Goal: Task Accomplishment & Management: Use online tool/utility

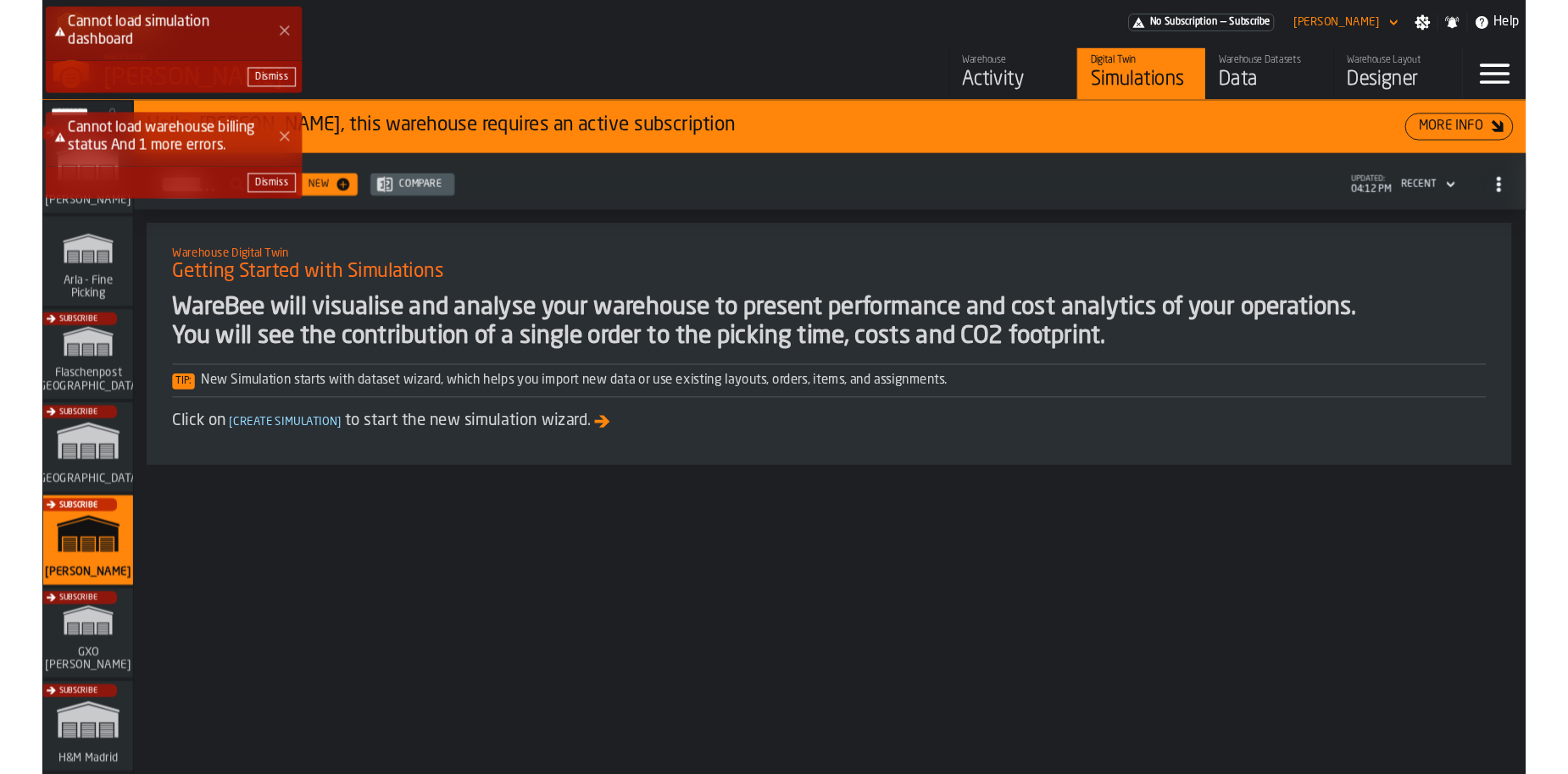
scroll to position [1029, 0]
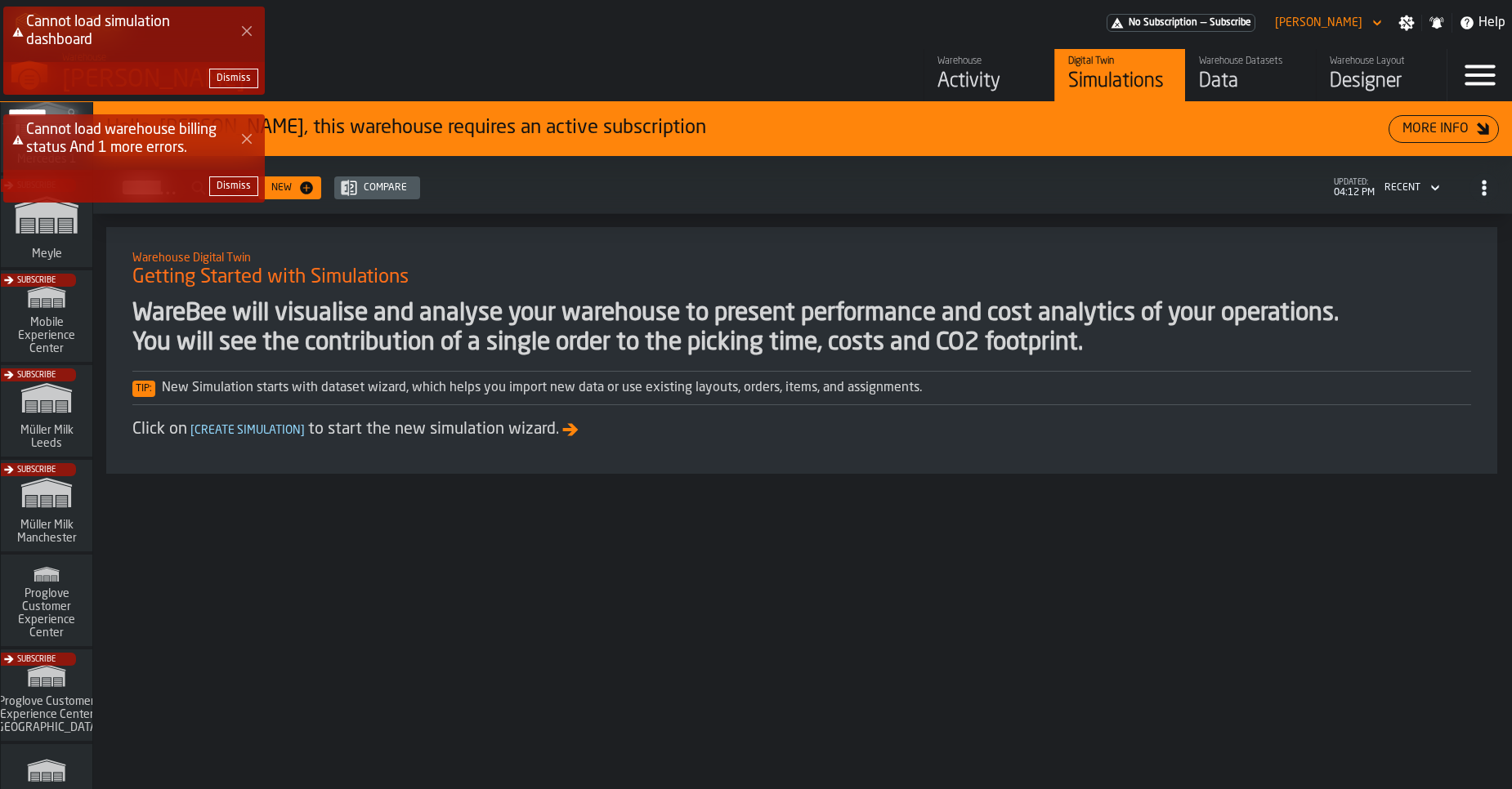
click at [248, 34] on icon "Close Error" at bounding box center [246, 31] width 13 height 13
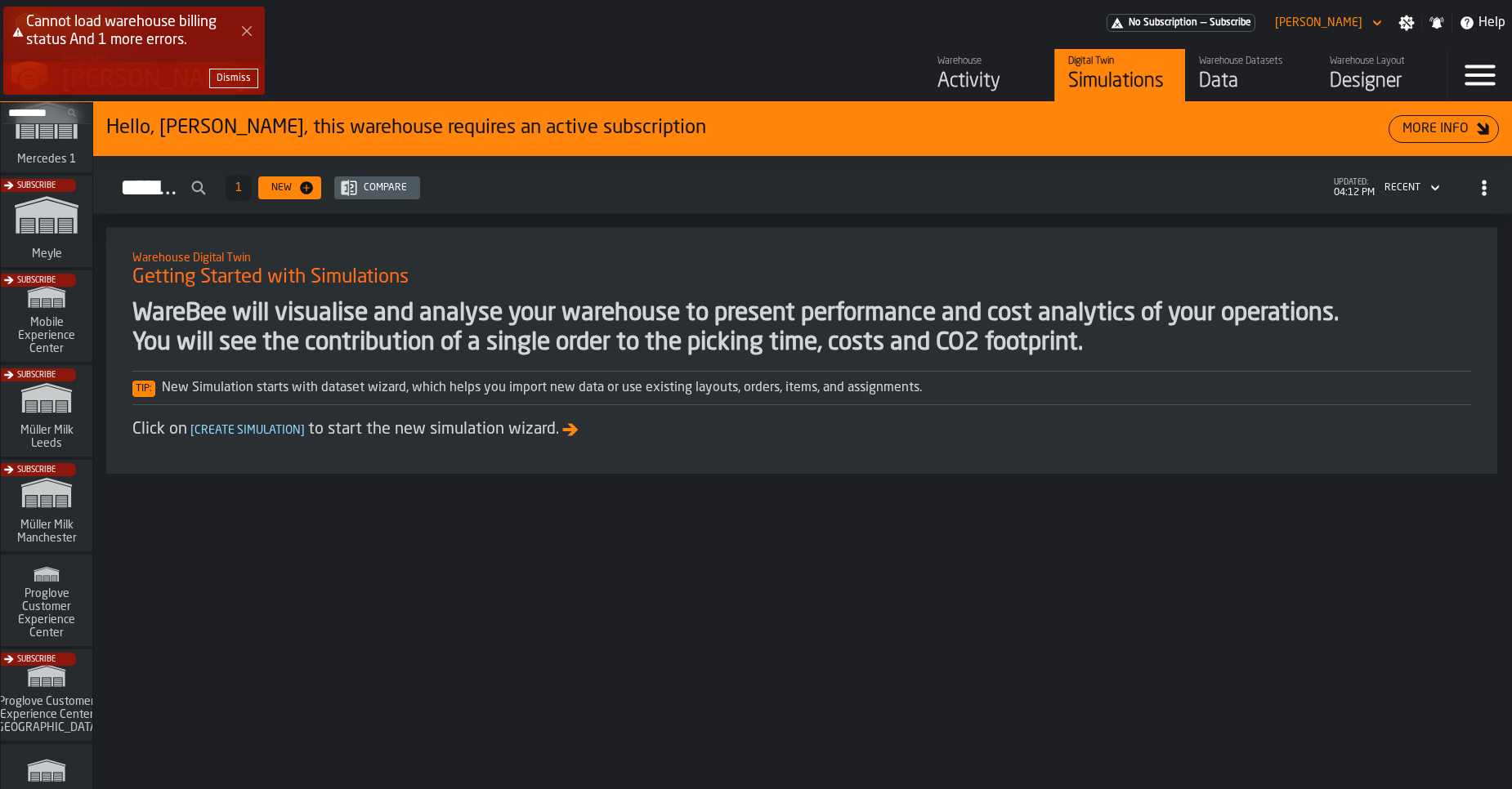
click at [241, 27] on icon "Close Error" at bounding box center [246, 31] width 13 height 13
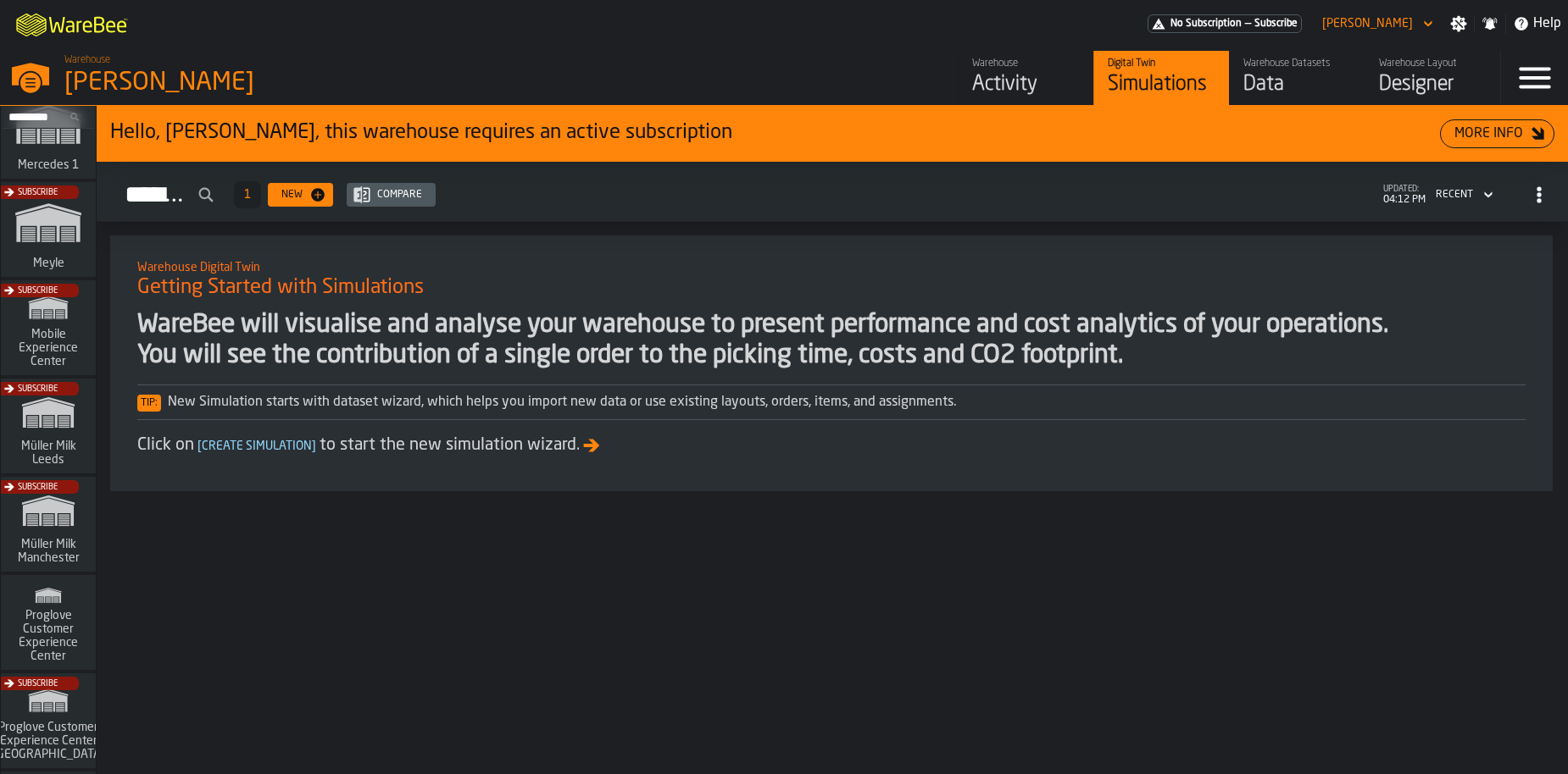
click at [1273, 91] on div "Data" at bounding box center [1297, 84] width 108 height 28
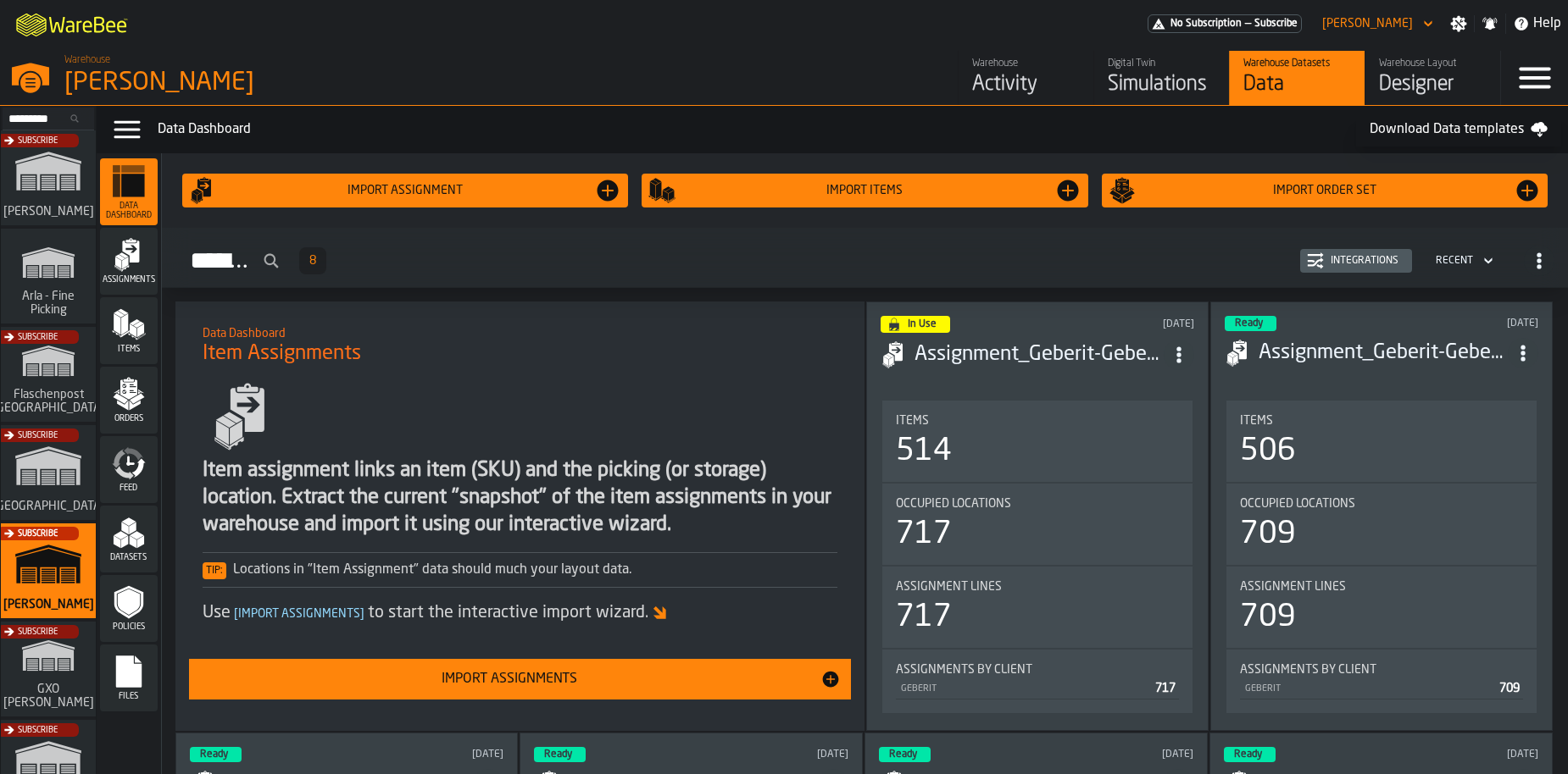
click at [1436, 69] on div "Warehouse Layout Designer" at bounding box center [1432, 78] width 108 height 41
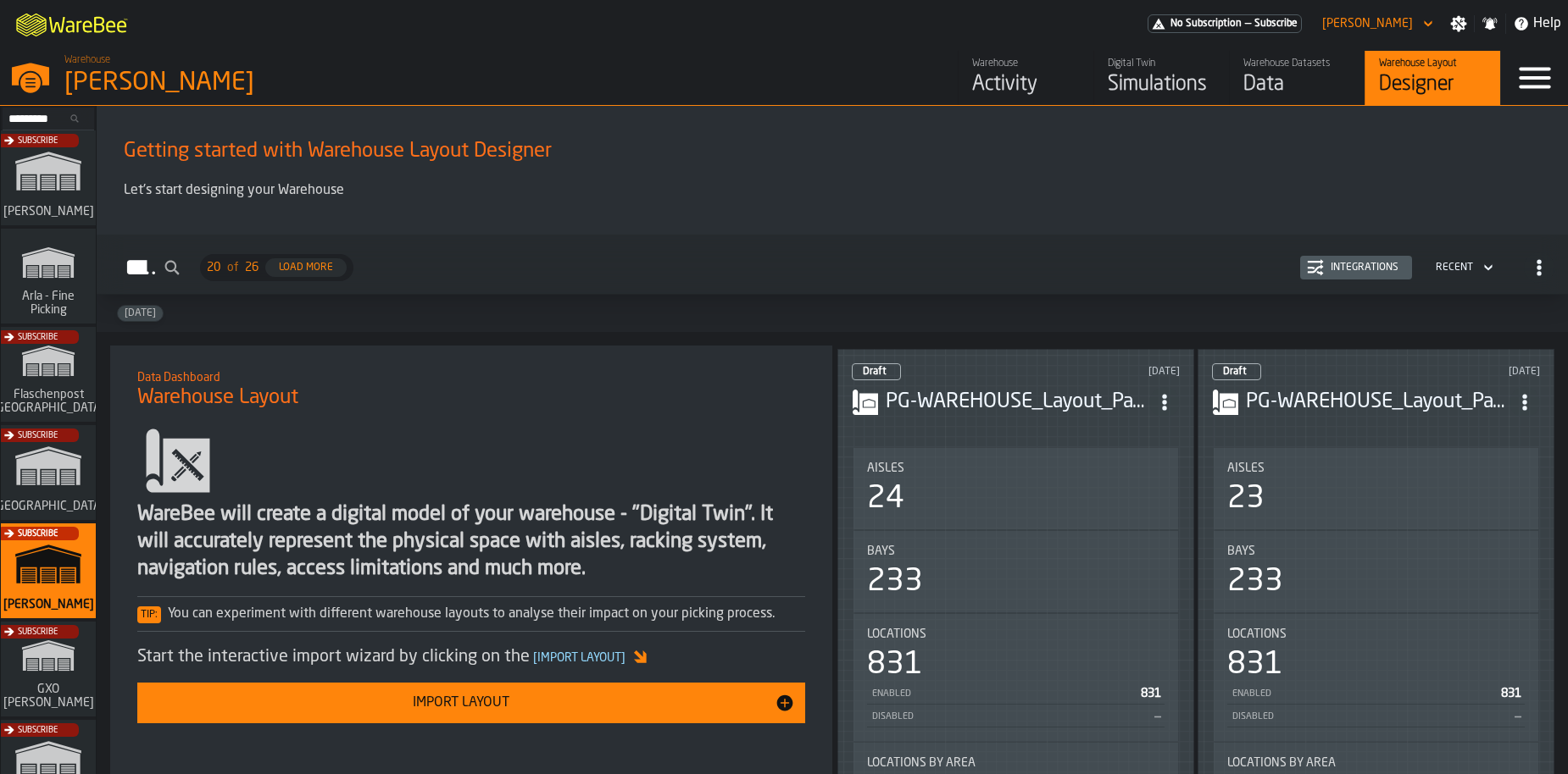
click at [1280, 71] on div "Data" at bounding box center [1297, 84] width 108 height 28
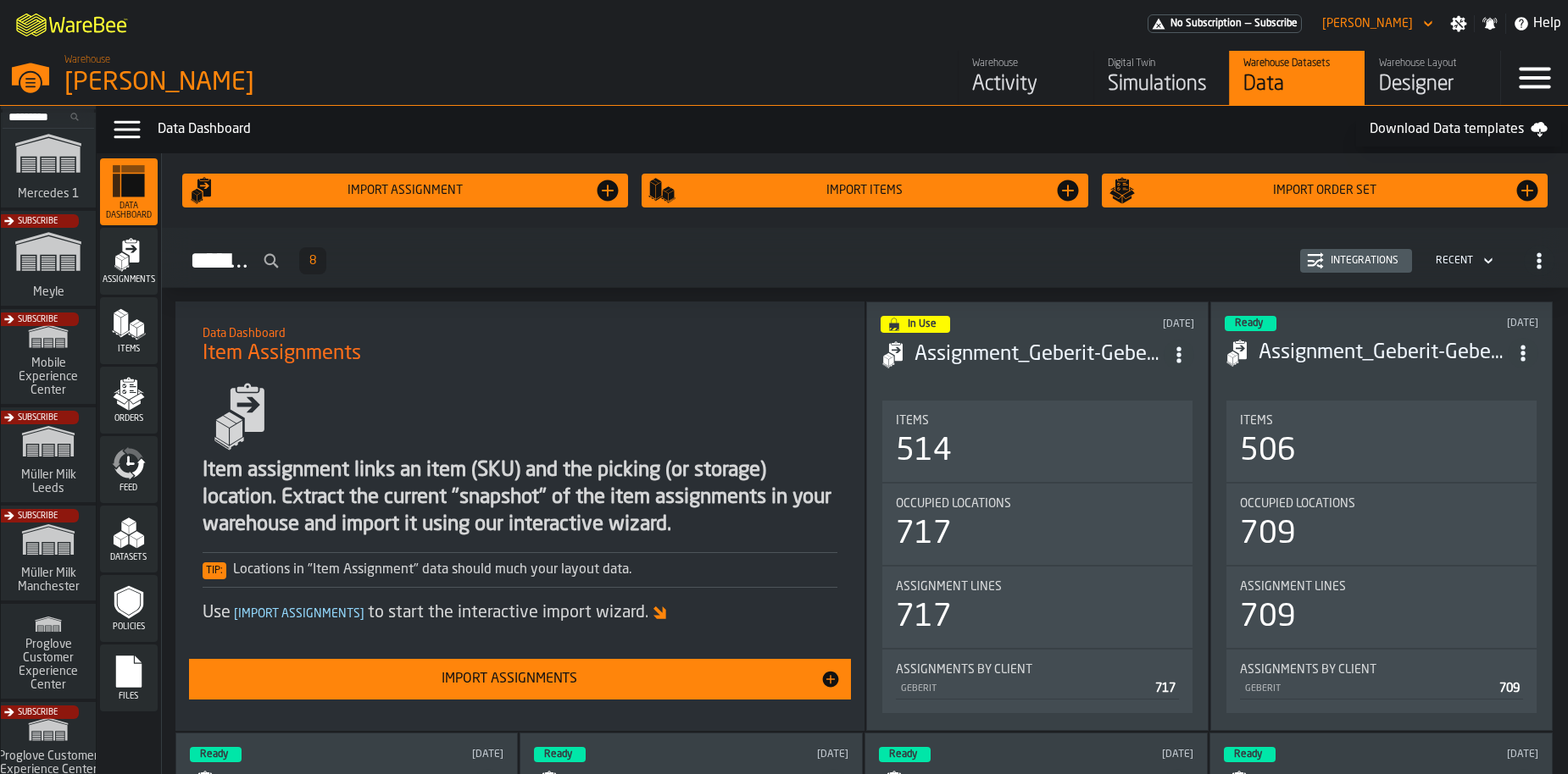
scroll to position [1422, 0]
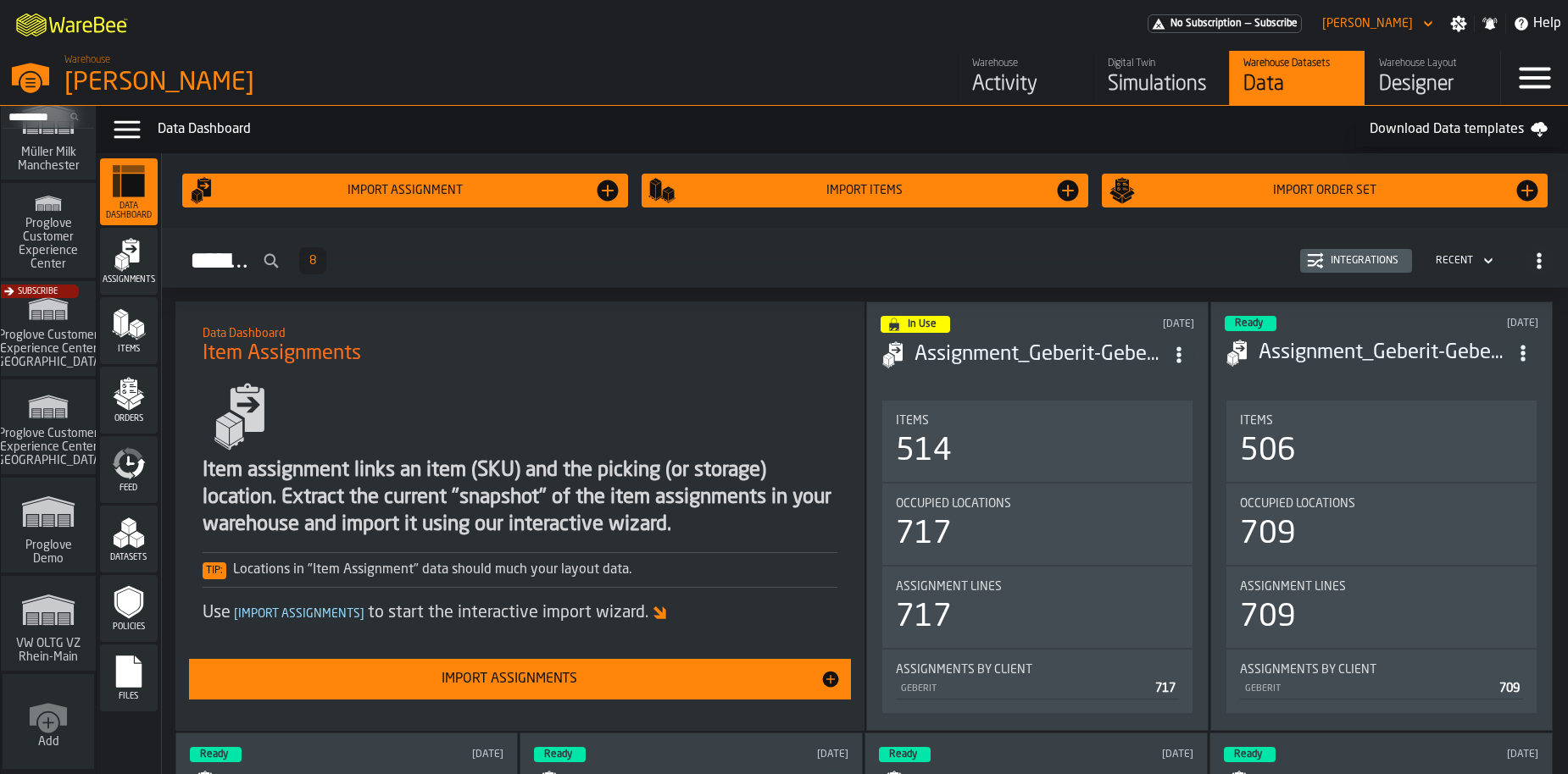
click at [45, 626] on rect "link-to-/wh/i/44979e6c-6f66-405e-9874-c1e29f02a54a/simulations" at bounding box center [49, 625] width 11 height 1
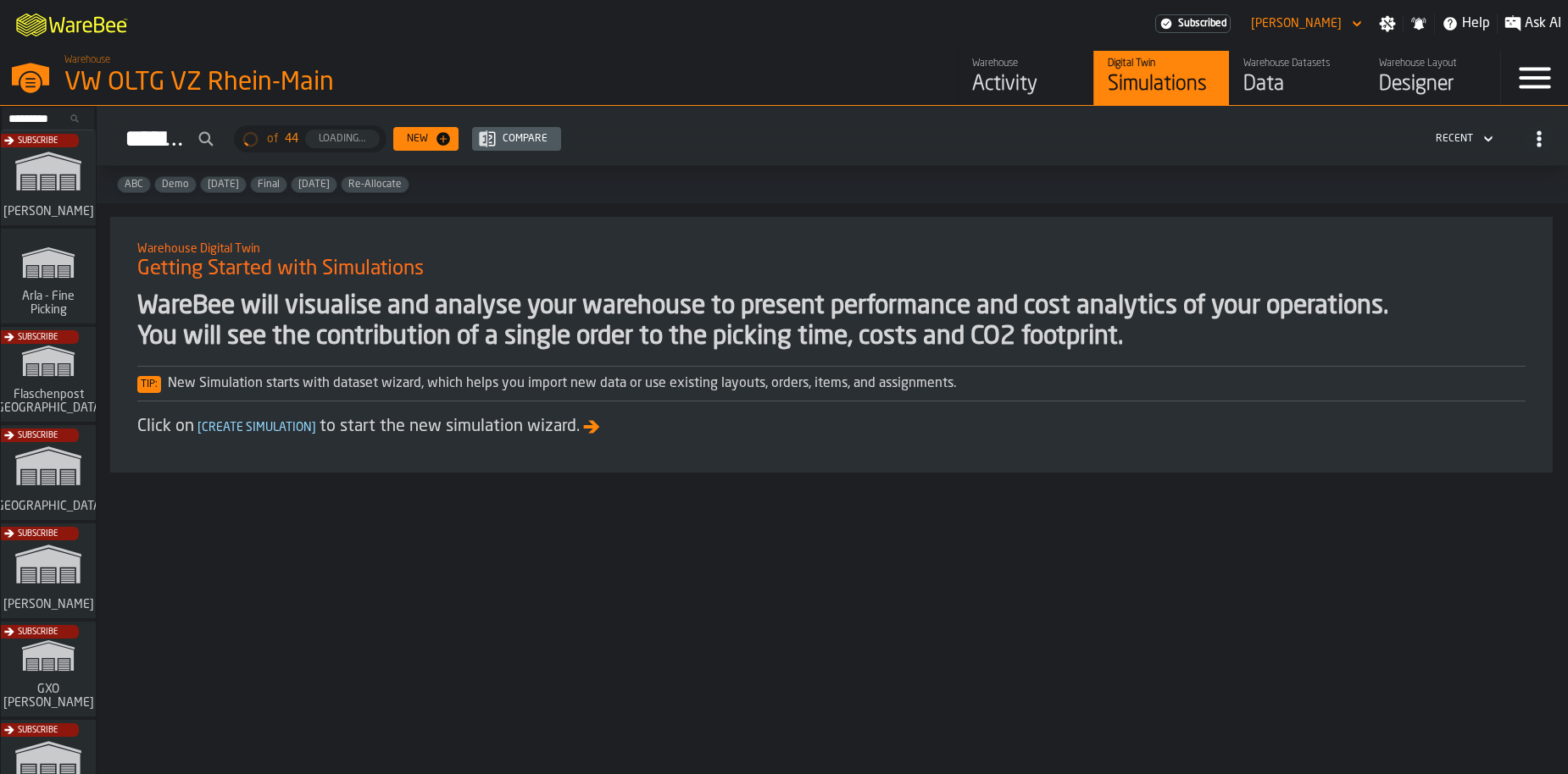
click at [1254, 100] on link "Warehouse Datasets Data" at bounding box center [1296, 77] width 136 height 54
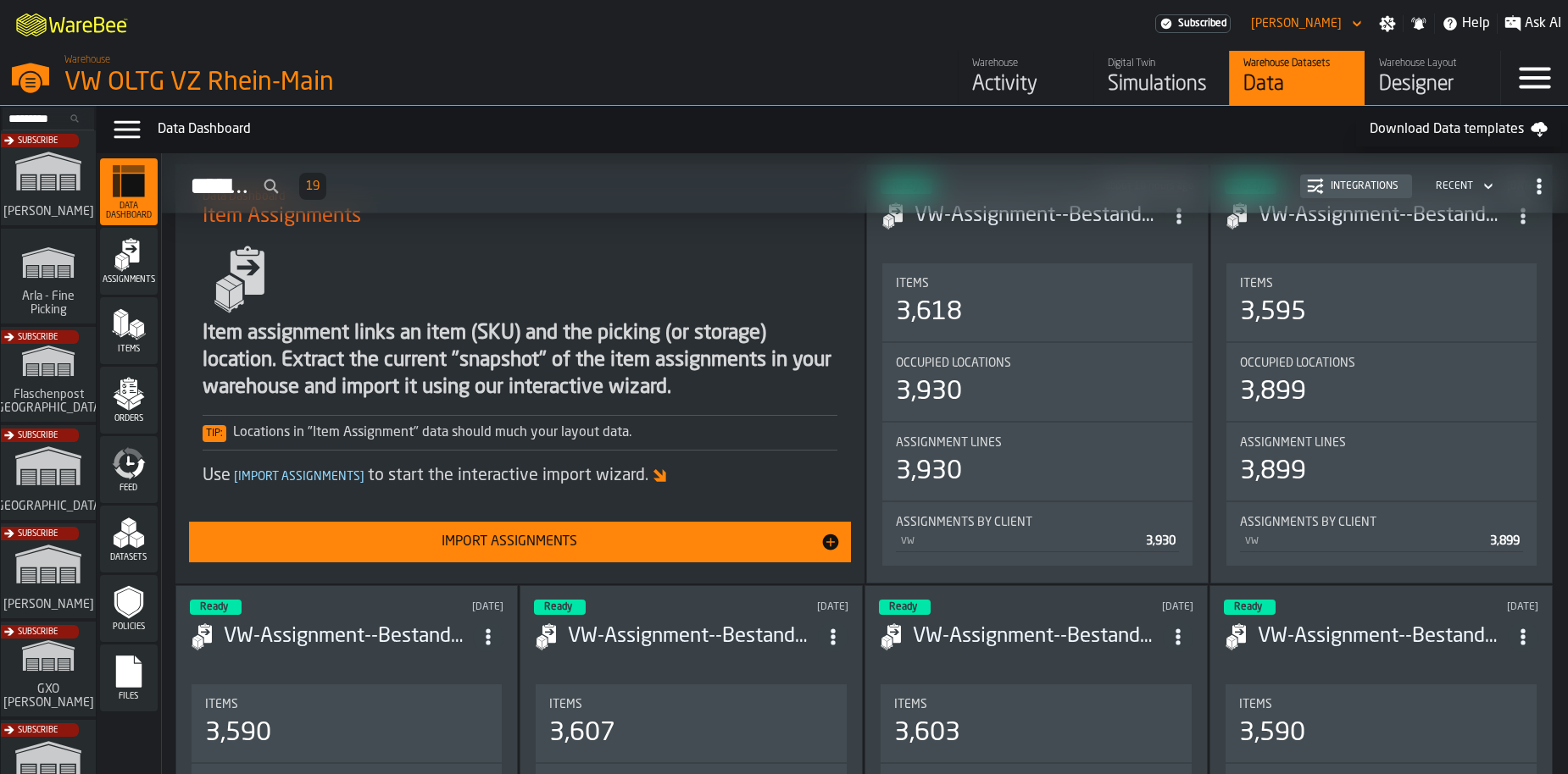
scroll to position [47, 0]
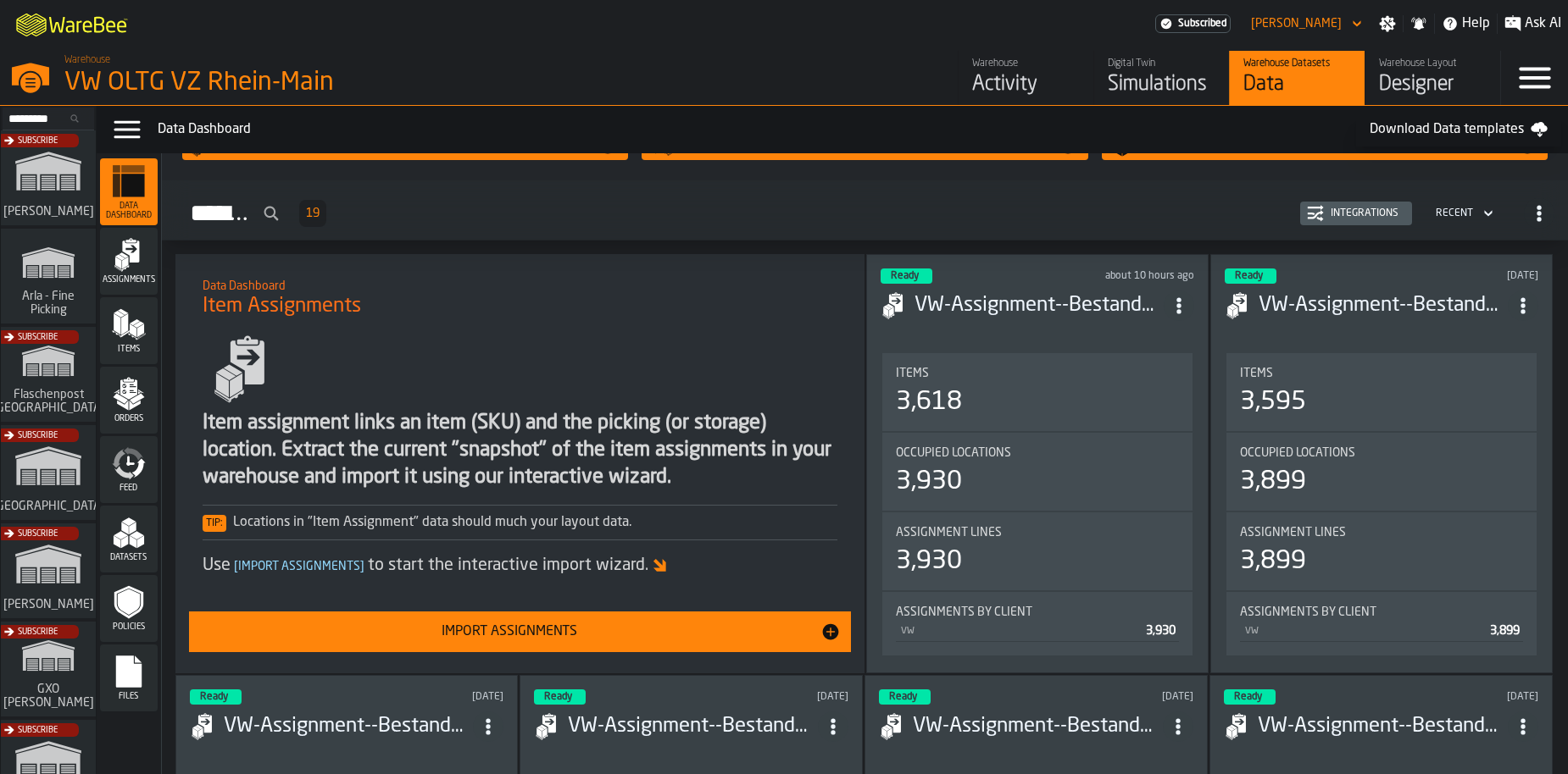
click at [135, 340] on icon "menu Items" at bounding box center [129, 324] width 34 height 34
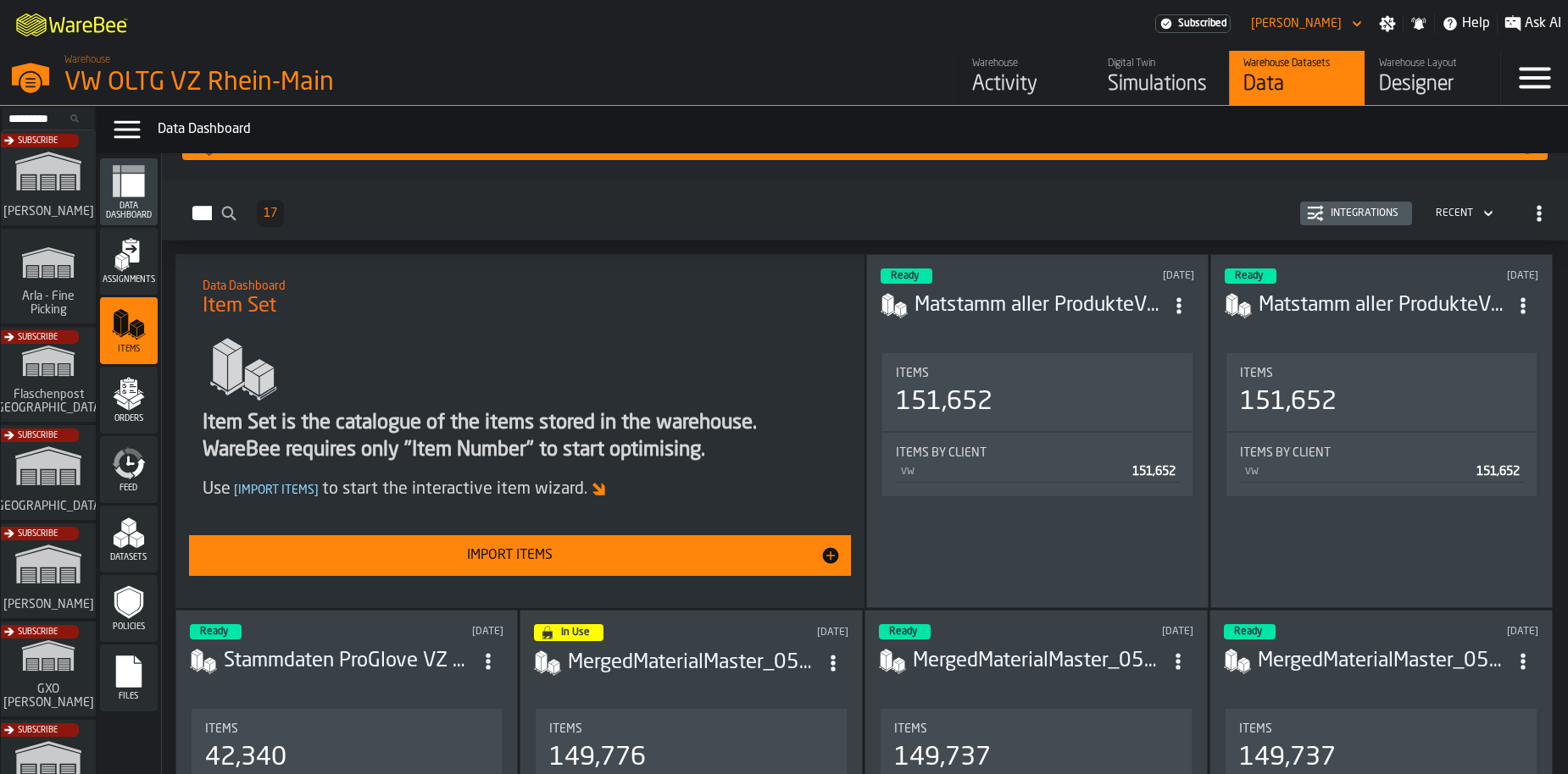
click at [569, 553] on div "Import Items" at bounding box center [510, 555] width 622 height 20
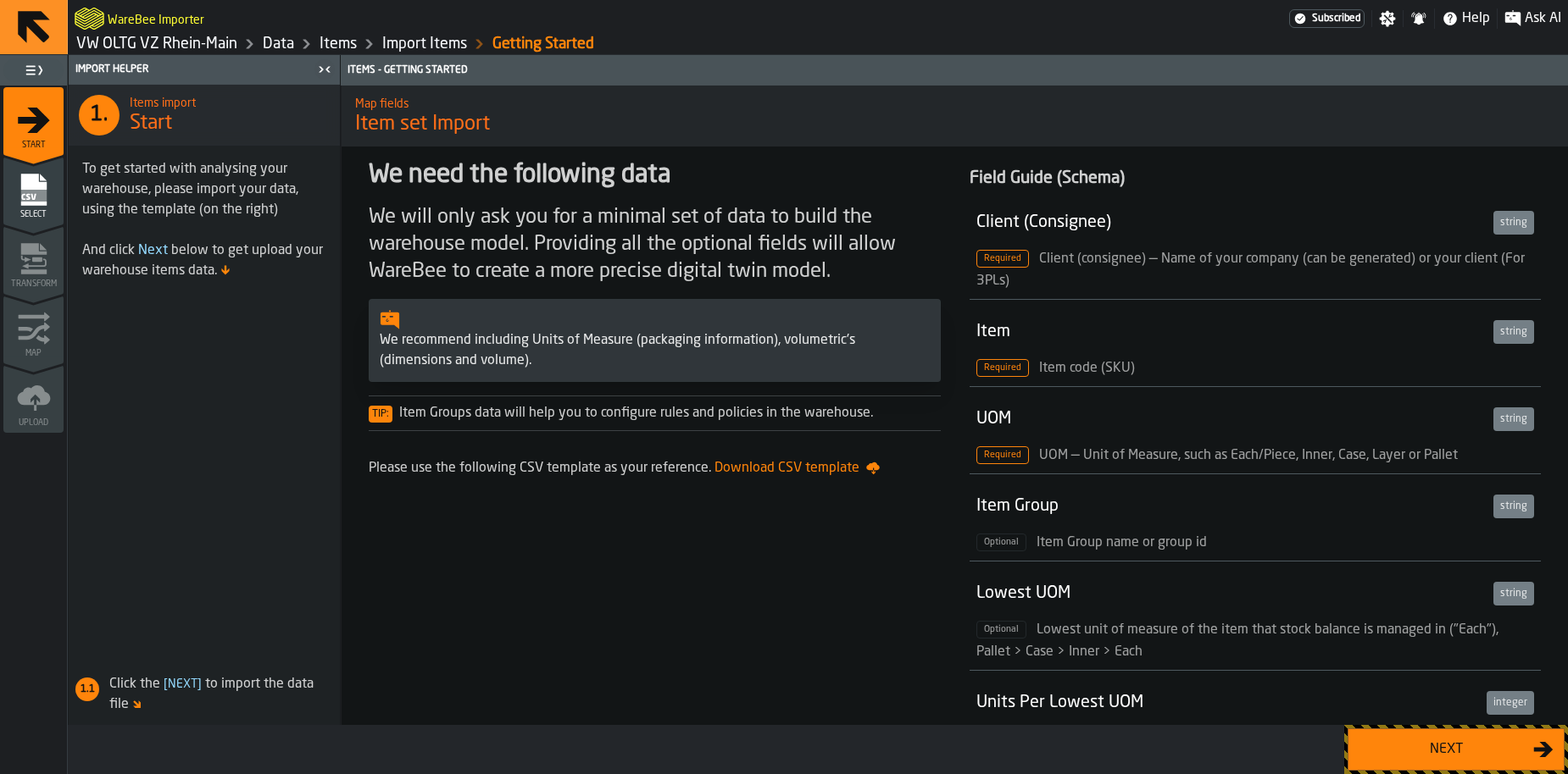
drag, startPoint x: 45, startPoint y: 201, endPoint x: 500, endPoint y: 408, distance: 499.9
click at [500, 408] on main "1 Start 2 Select 2 Transform 3 Map 4 Upload Import Helper 1. Items import Start…" at bounding box center [784, 414] width 1568 height 719
click at [1492, 759] on div "Next" at bounding box center [1445, 749] width 174 height 20
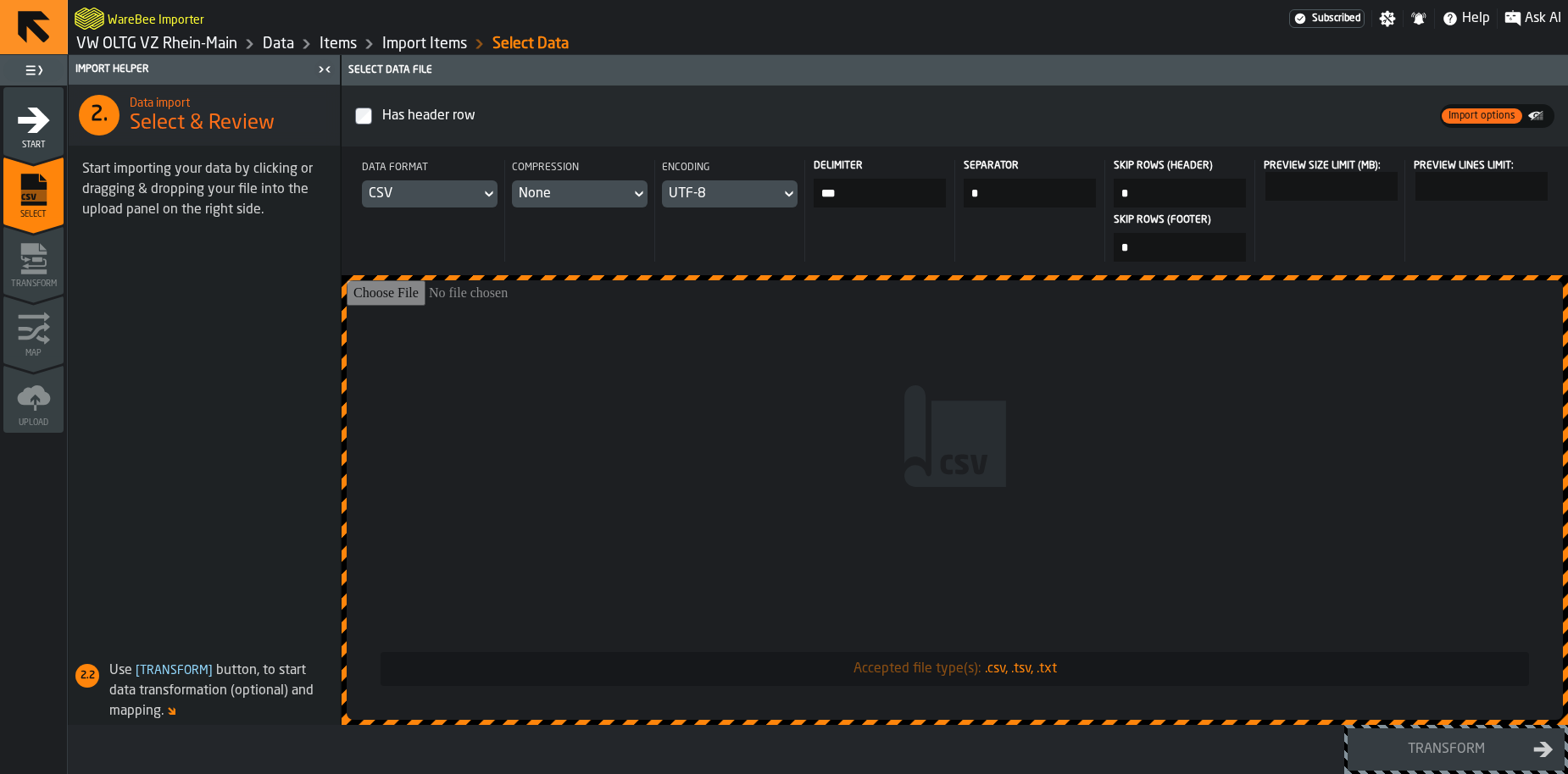
click at [1083, 572] on input "Accepted file type(s): .csv, .tsv, .txt" at bounding box center [955, 500] width 1216 height 440
type input "**********"
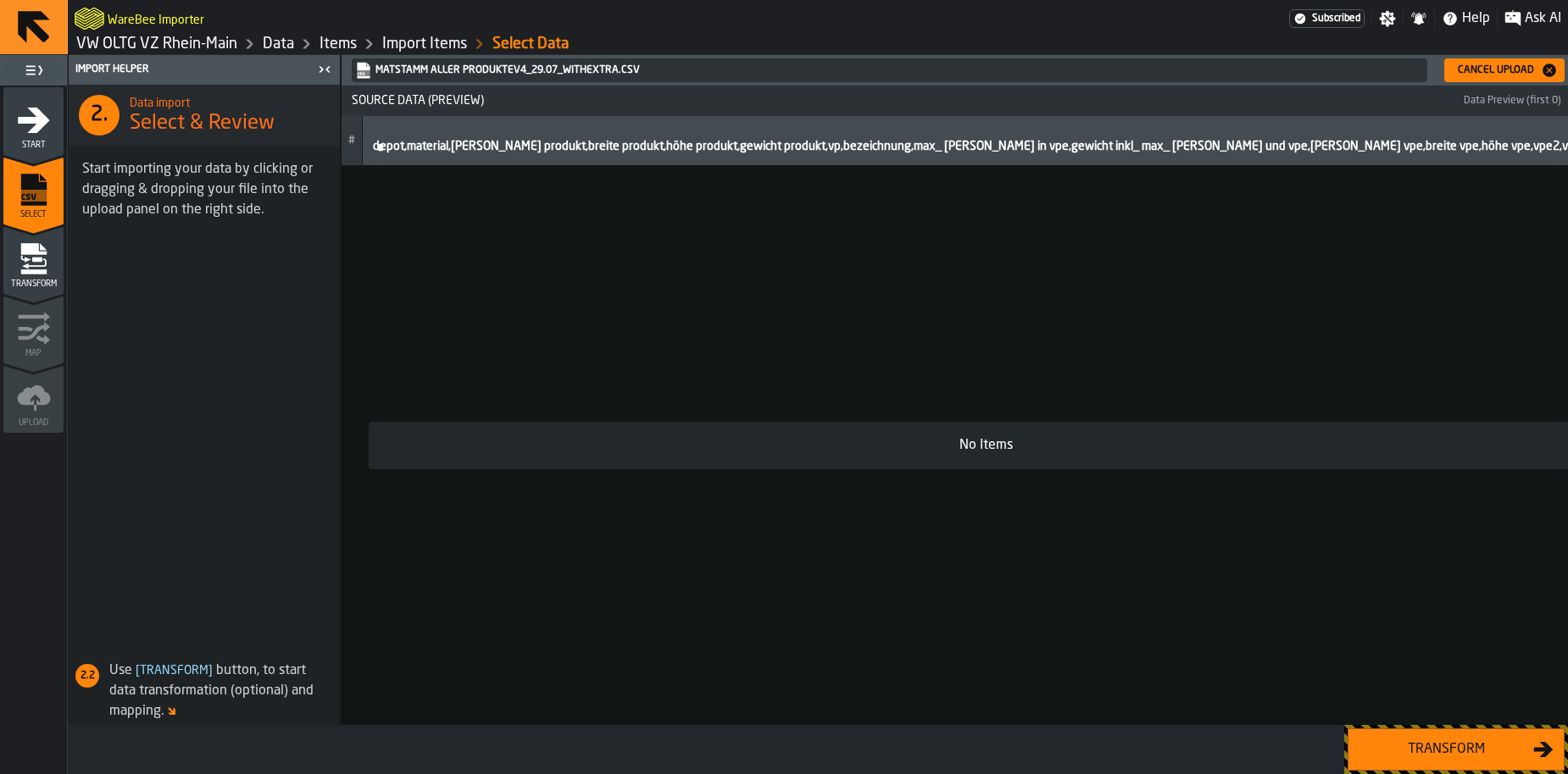
click at [1500, 75] on div "Cancel Upload" at bounding box center [1495, 69] width 90 height 12
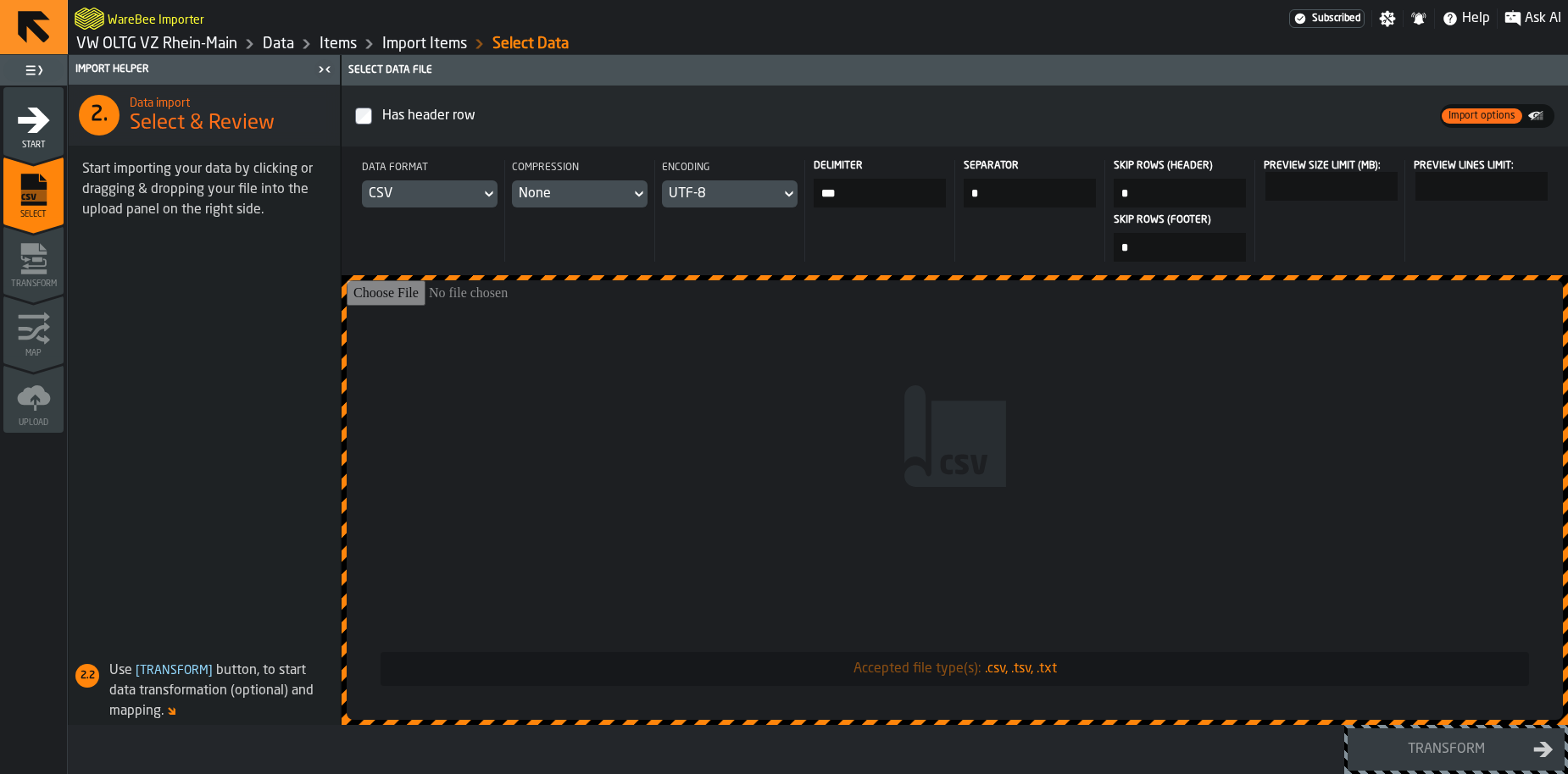
click at [847, 421] on input "Accepted file type(s): .csv, .tsv, .txt" at bounding box center [955, 500] width 1216 height 440
type input "**********"
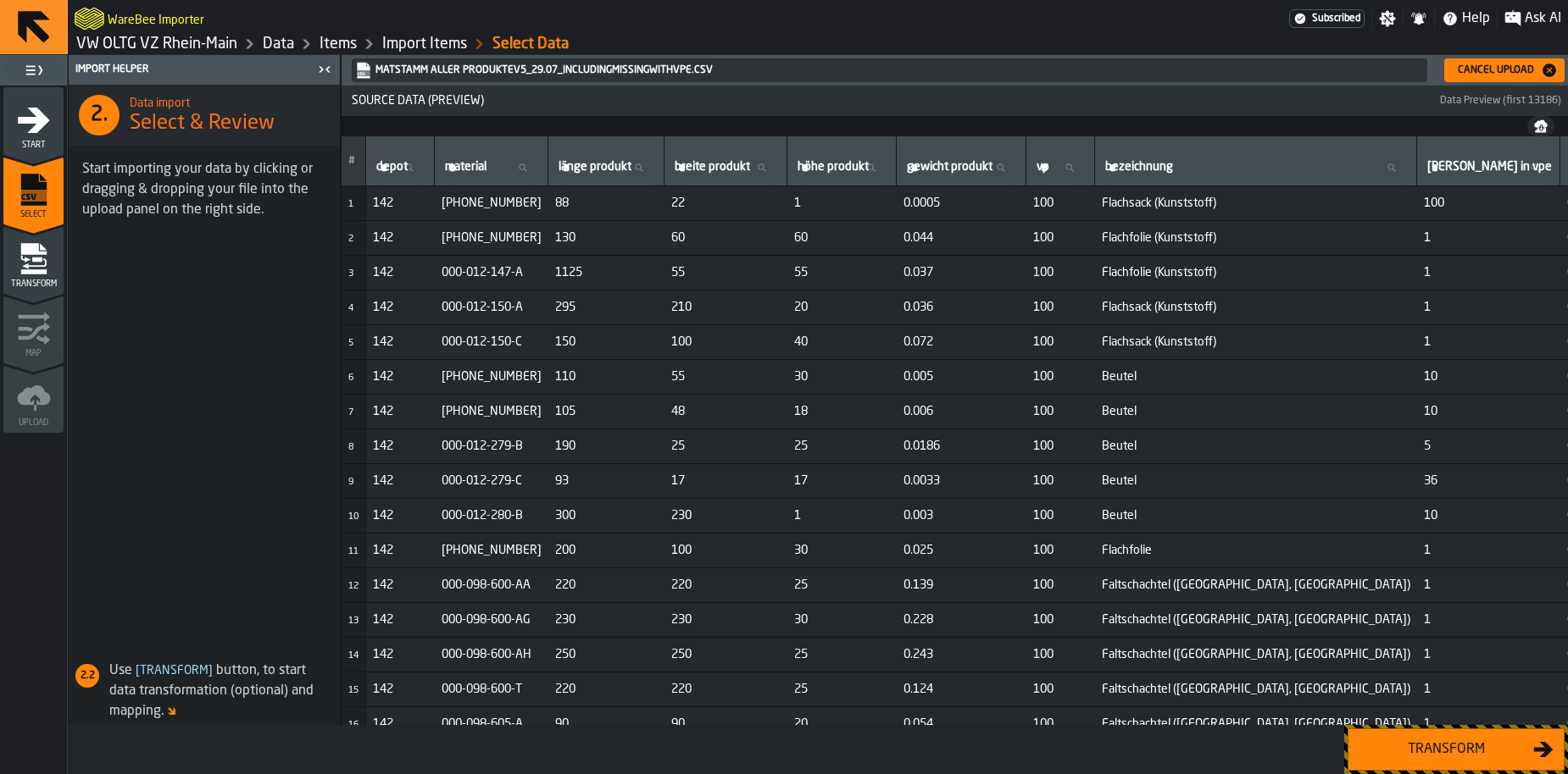
click at [1432, 743] on div "Transform" at bounding box center [1445, 749] width 174 height 20
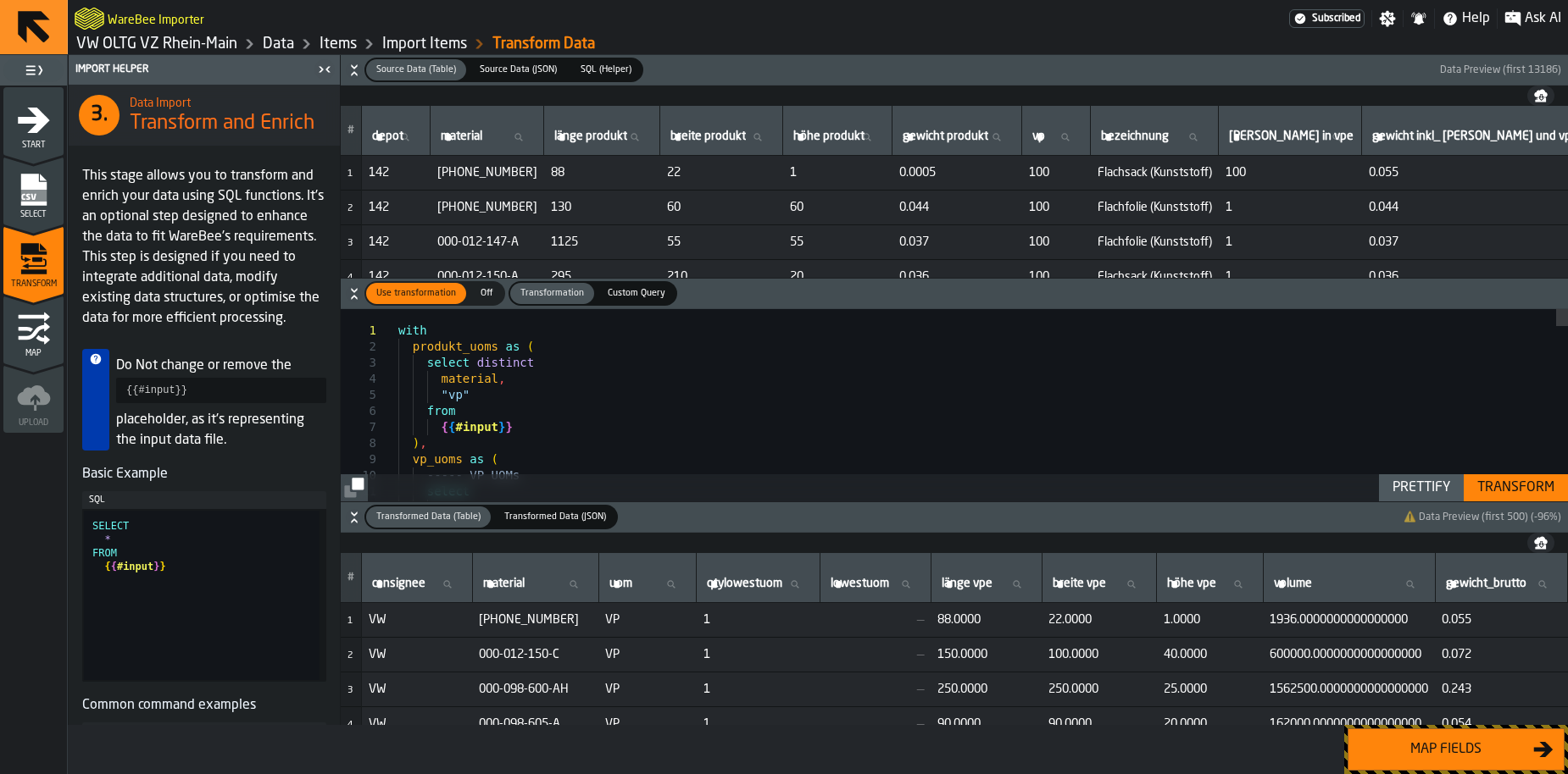
click at [1501, 482] on div "Transform" at bounding box center [1516, 488] width 91 height 20
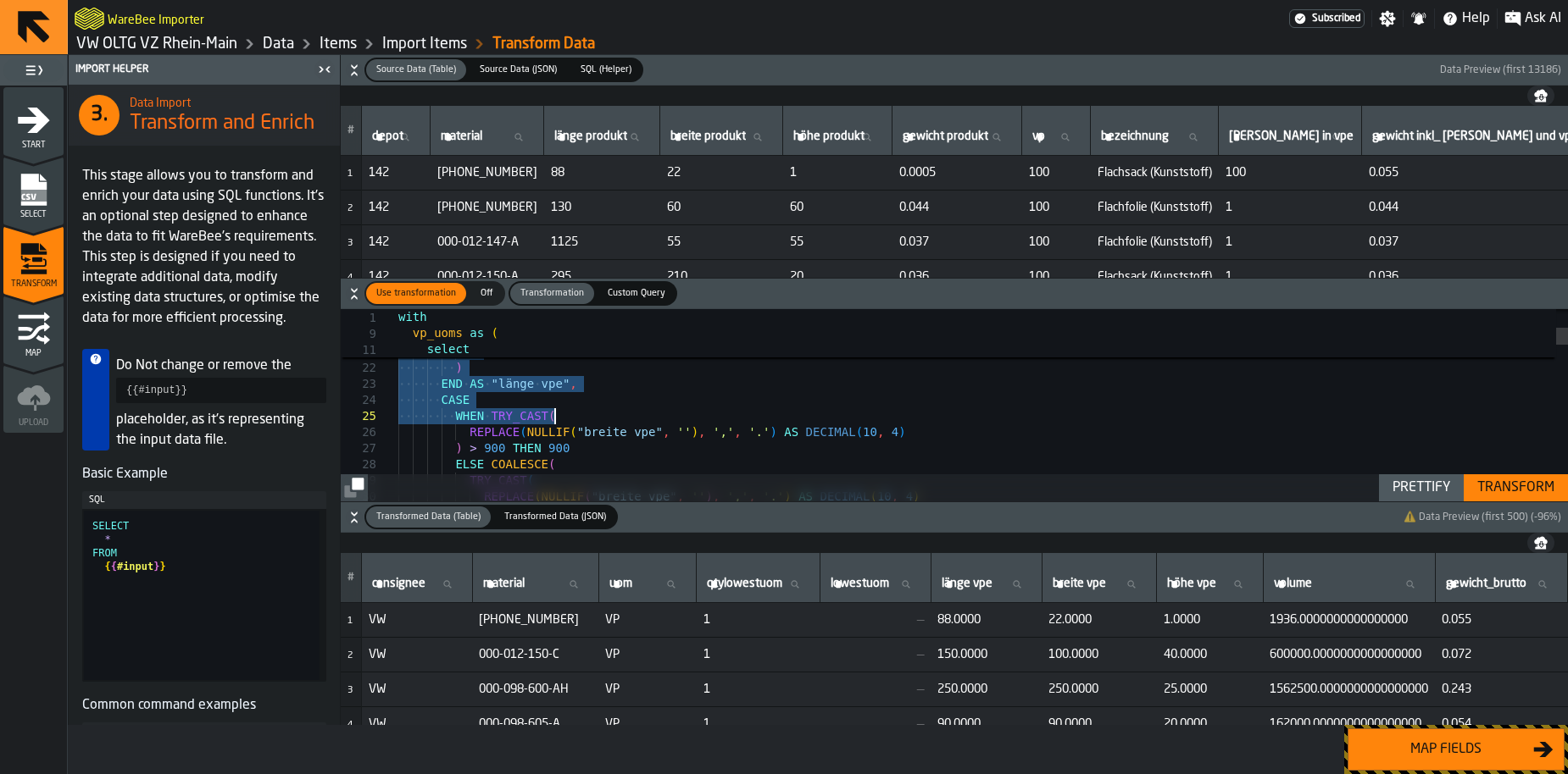
drag, startPoint x: 400, startPoint y: 331, endPoint x: 555, endPoint y: 418, distance: 177.7
type textarea "**********"
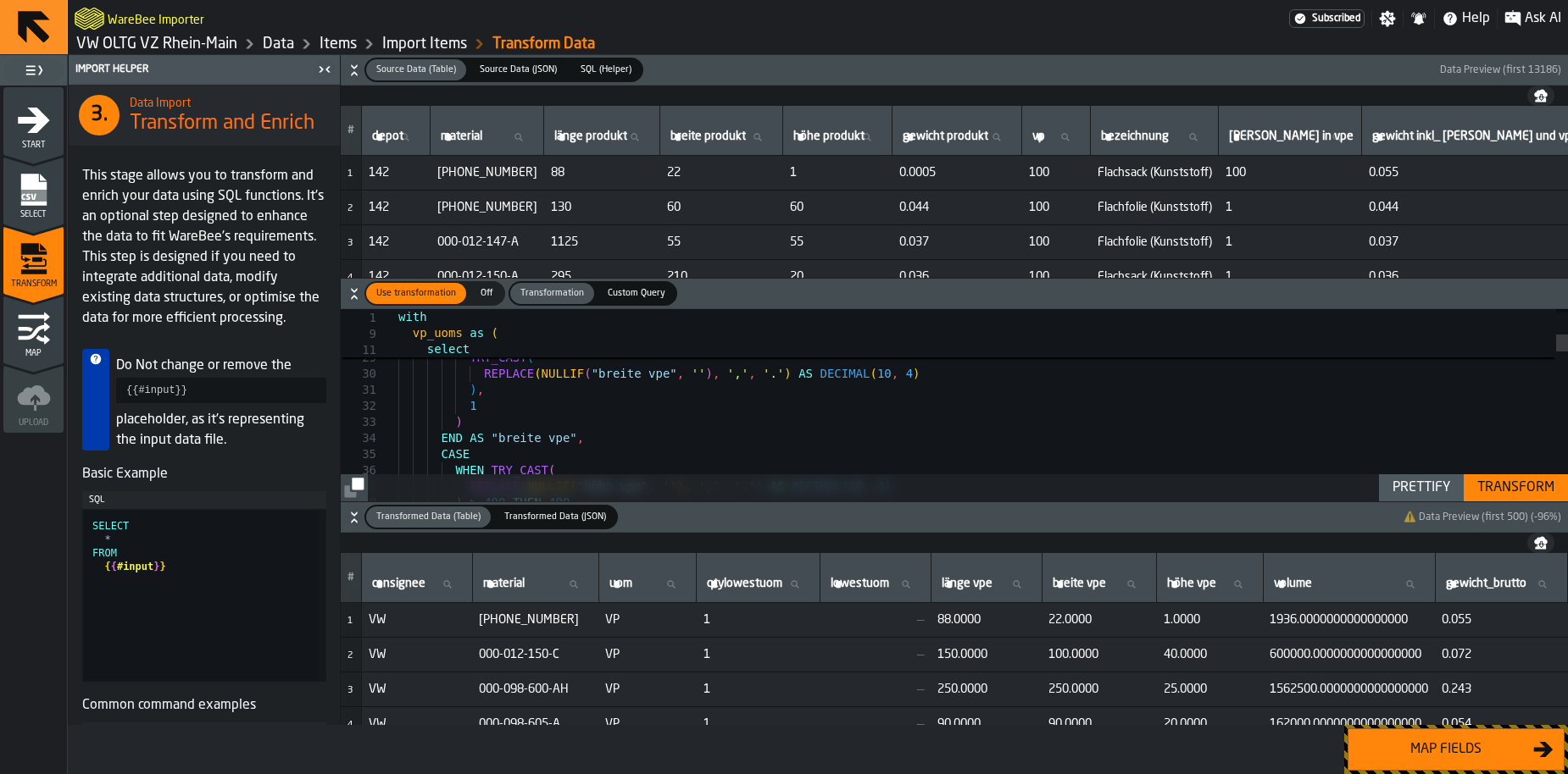
drag, startPoint x: 397, startPoint y: 137, endPoint x: 437, endPoint y: 100, distance: 54.5
click at [437, 100] on div "# depot depot material material [PERSON_NAME] produkt [PERSON_NAME] produkt bre…" at bounding box center [954, 181] width 1227 height 192
